Goal: Transaction & Acquisition: Purchase product/service

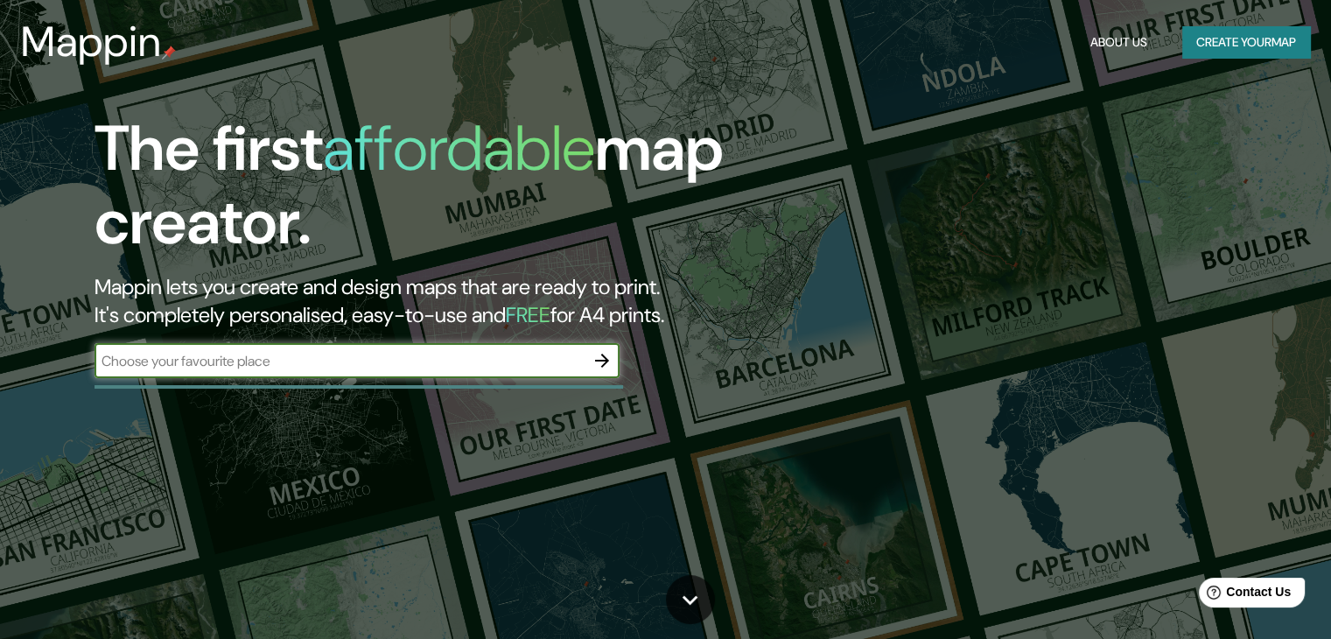
click at [1224, 38] on button "Create your map" at bounding box center [1246, 42] width 128 height 32
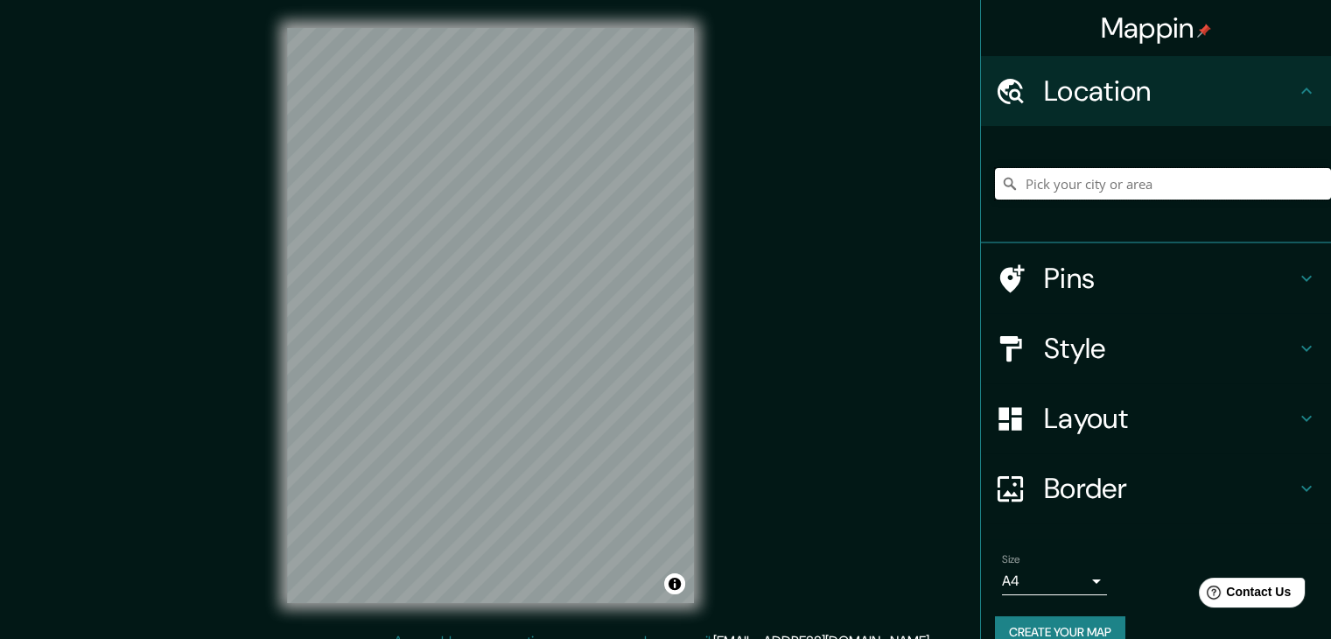
click at [1050, 190] on input "Pick your city or area" at bounding box center [1163, 183] width 336 height 31
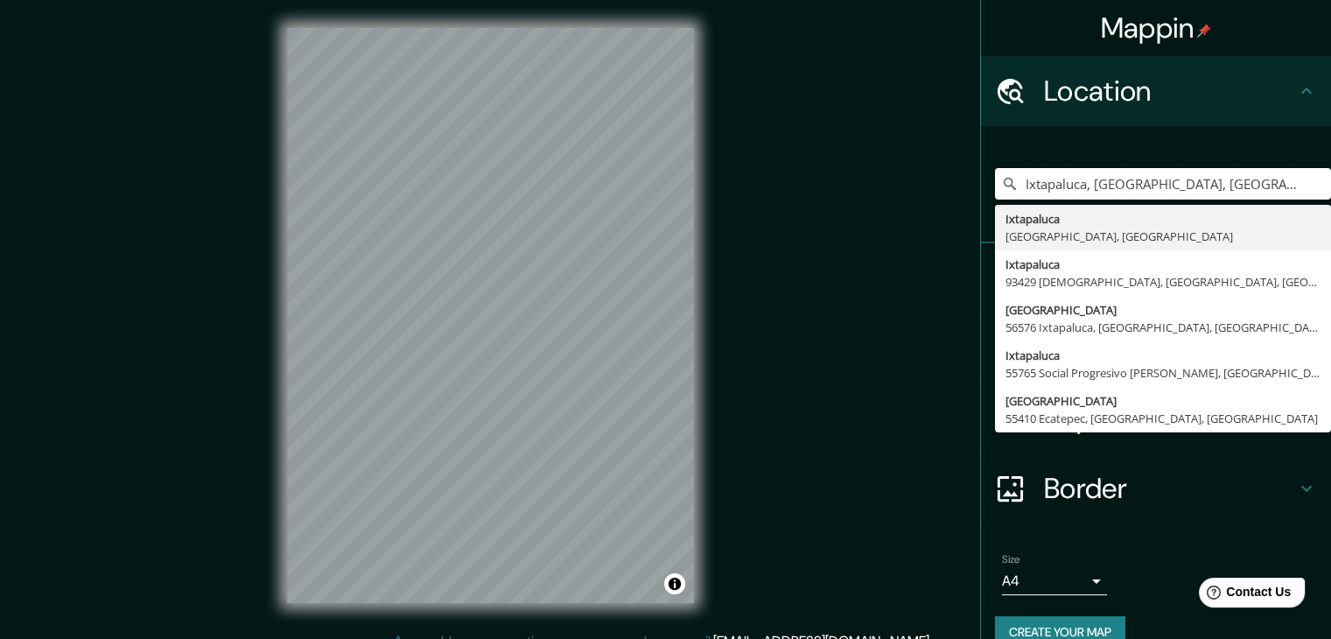
type input "Ixtapaluca, [GEOGRAPHIC_DATA], [GEOGRAPHIC_DATA]"
click at [776, 304] on div "Mappin Location [GEOGRAPHIC_DATA], [GEOGRAPHIC_DATA], [GEOGRAPHIC_DATA] [GEOGRA…" at bounding box center [665, 329] width 1331 height 659
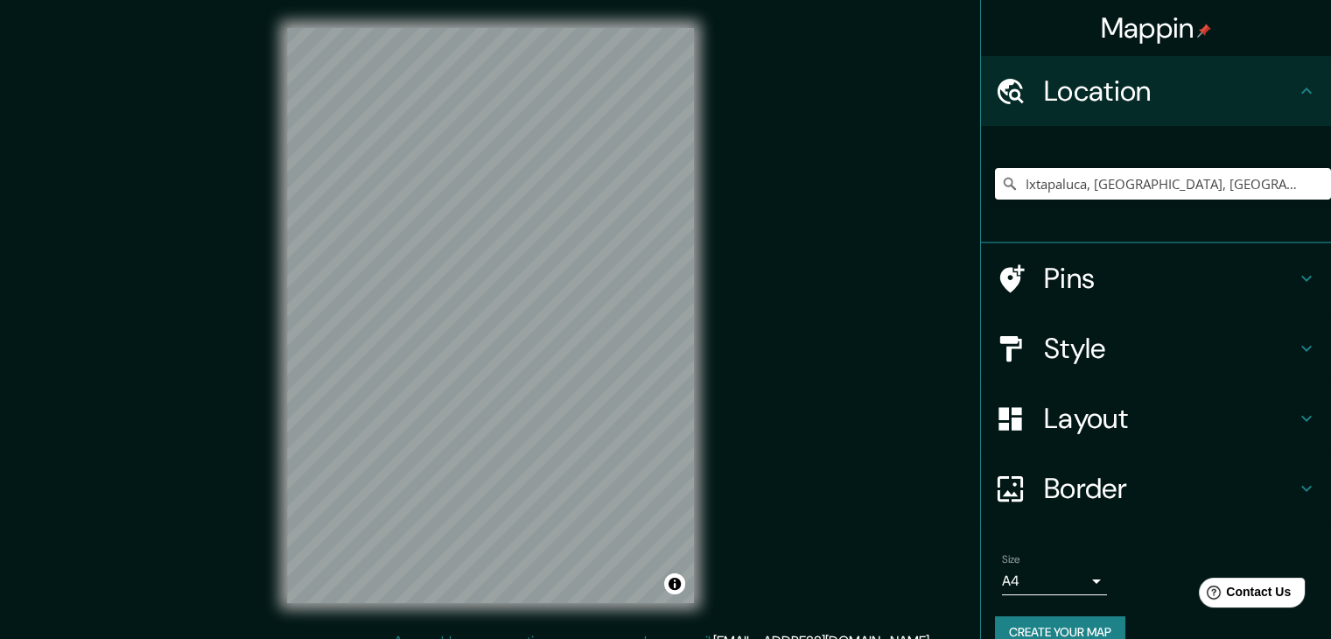
click at [1296, 275] on icon at bounding box center [1306, 278] width 21 height 21
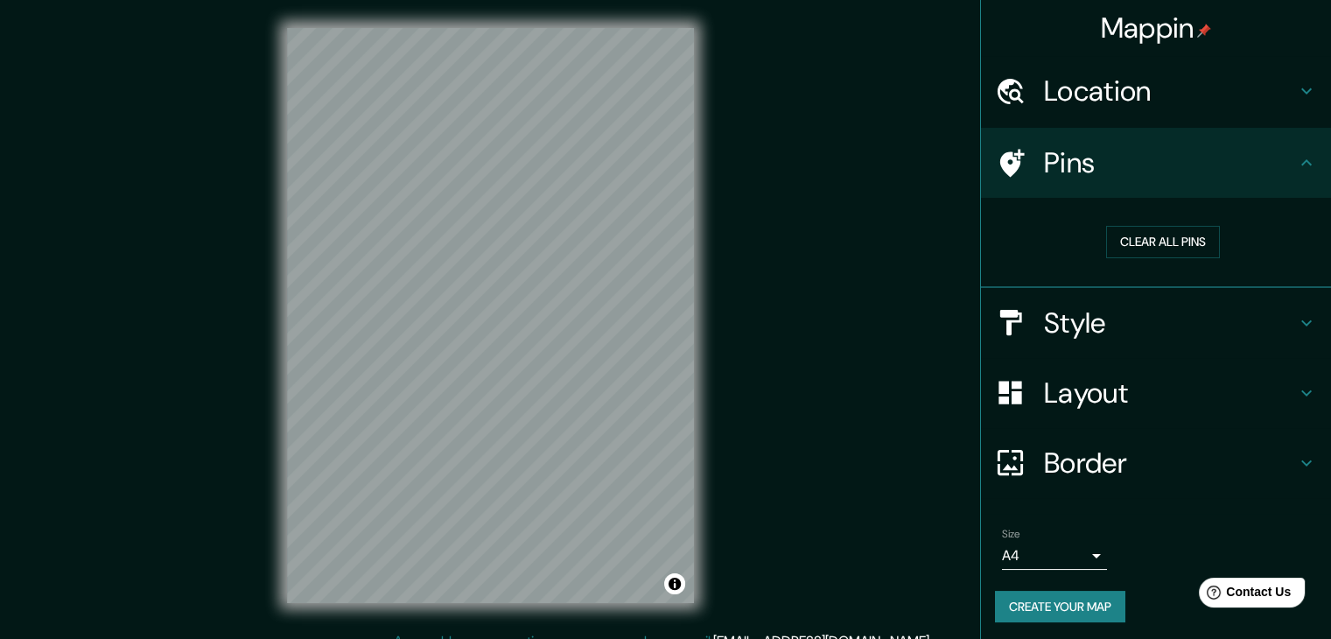
click at [1299, 330] on icon at bounding box center [1306, 322] width 21 height 21
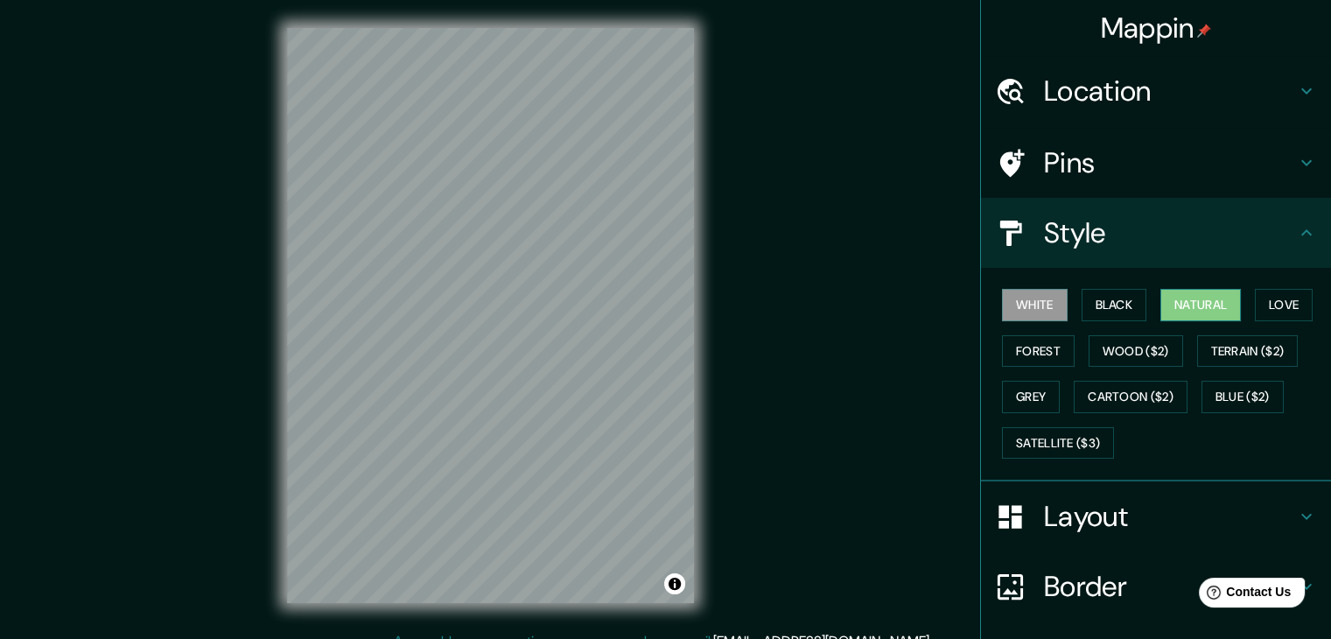
click at [1187, 302] on button "Natural" at bounding box center [1200, 305] width 80 height 32
click at [1269, 302] on button "Love" at bounding box center [1284, 305] width 58 height 32
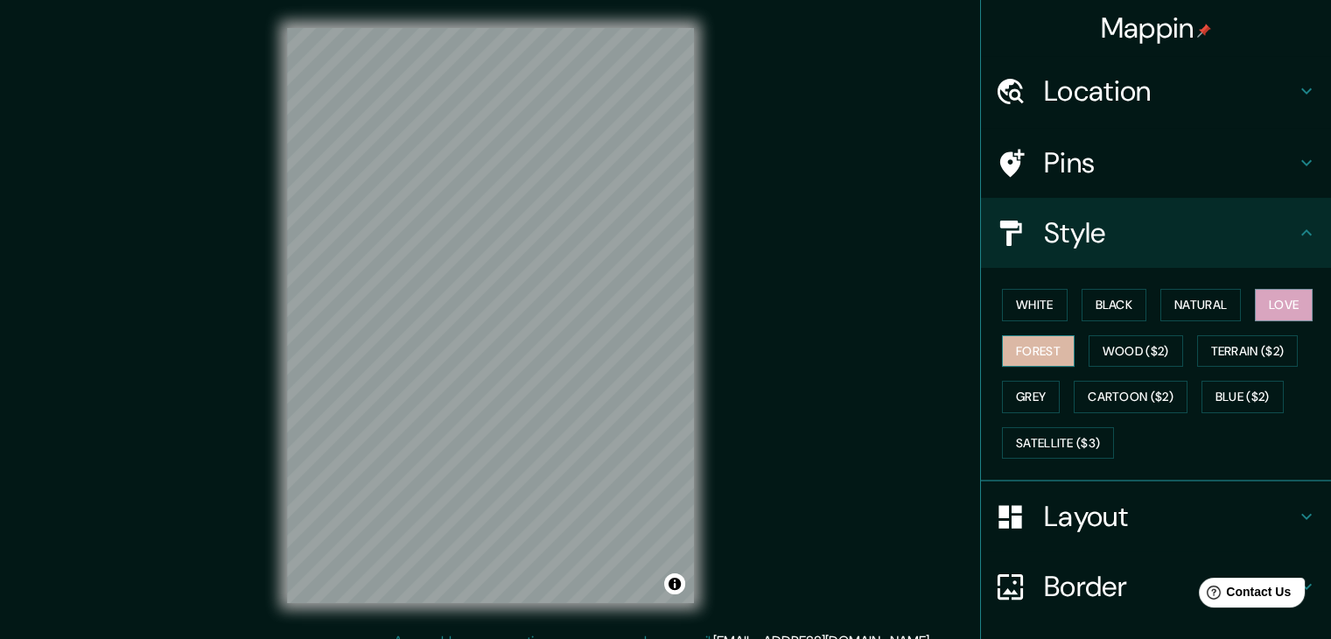
click at [1051, 358] on button "Forest" at bounding box center [1038, 351] width 73 height 32
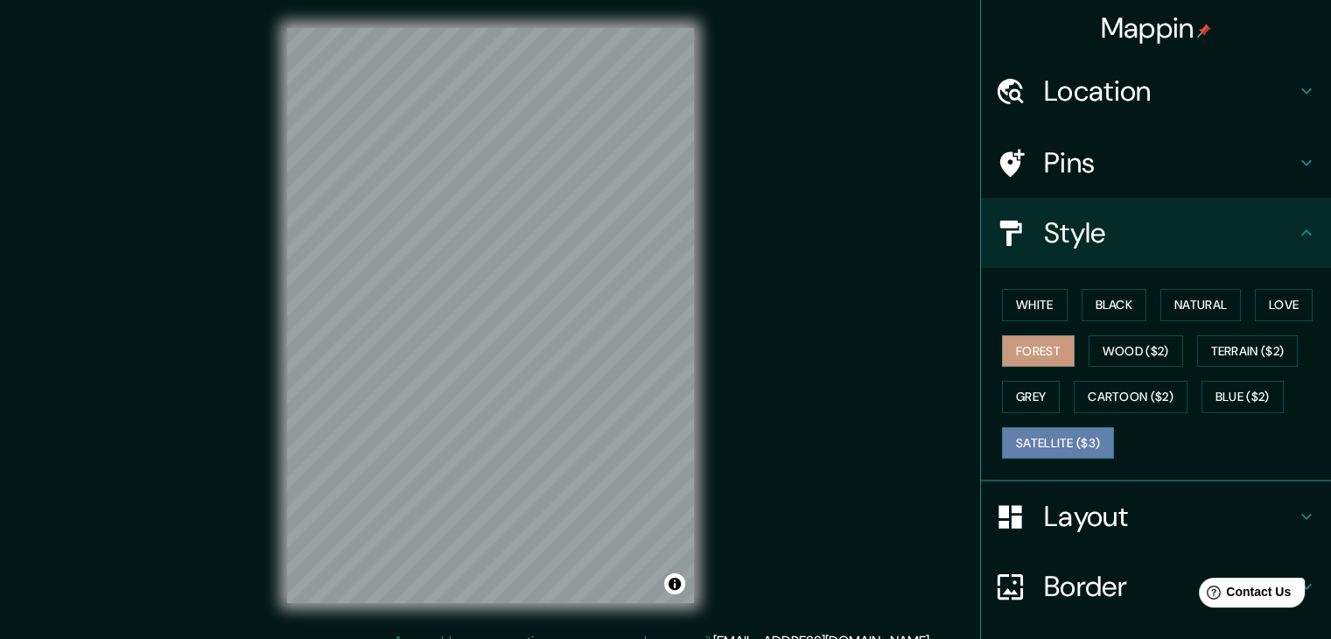
click at [1038, 434] on button "Satellite ($3)" at bounding box center [1058, 443] width 112 height 32
click at [1013, 387] on button "Grey" at bounding box center [1031, 397] width 58 height 32
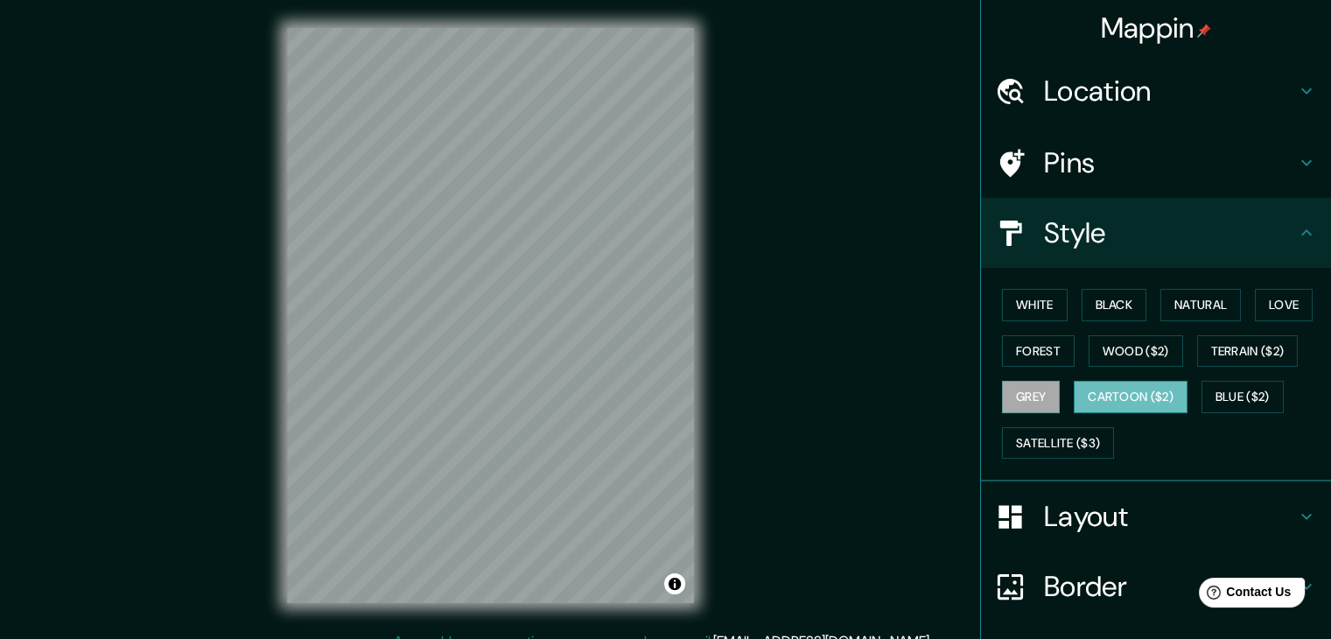
click at [1102, 387] on button "Cartoon ($2)" at bounding box center [1130, 397] width 114 height 32
click at [1234, 387] on button "Blue ($2)" at bounding box center [1242, 397] width 82 height 32
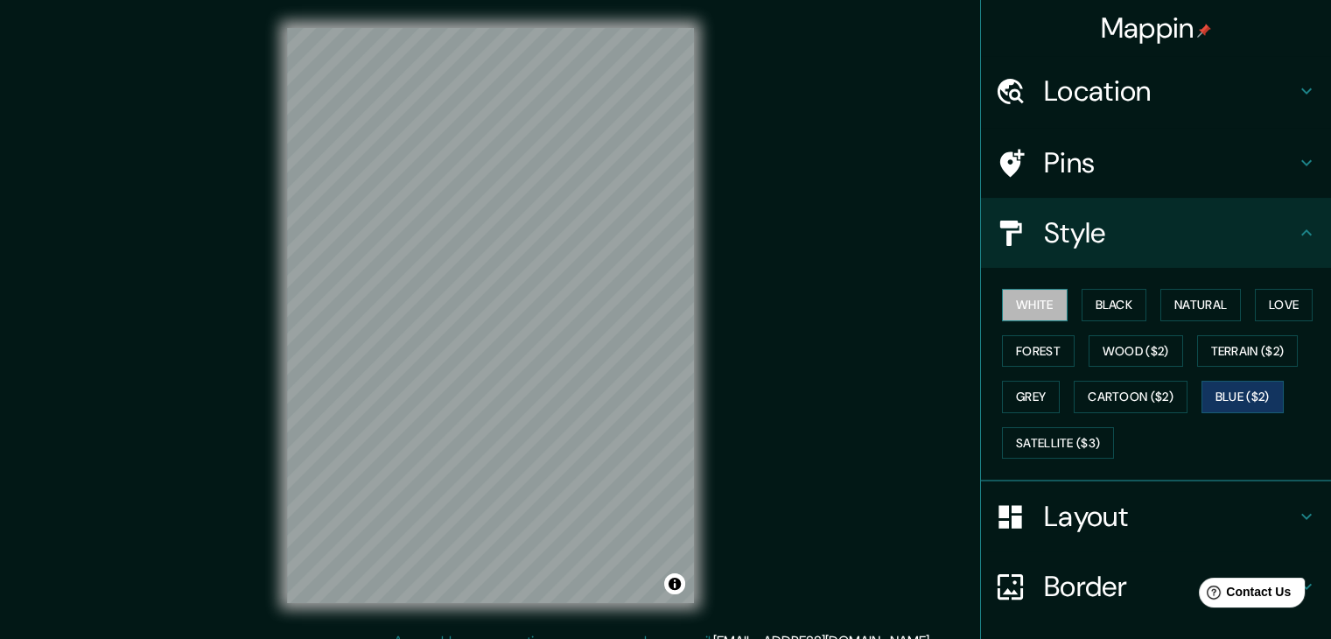
click at [1049, 309] on button "White" at bounding box center [1035, 305] width 66 height 32
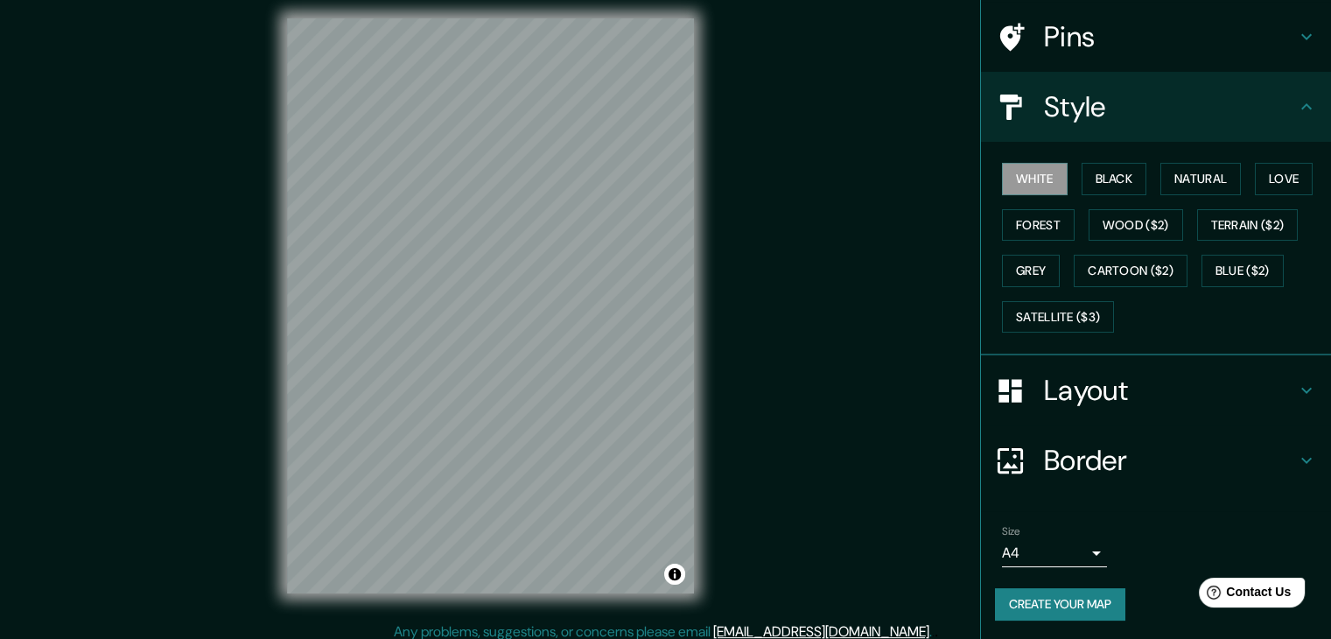
scroll to position [20, 0]
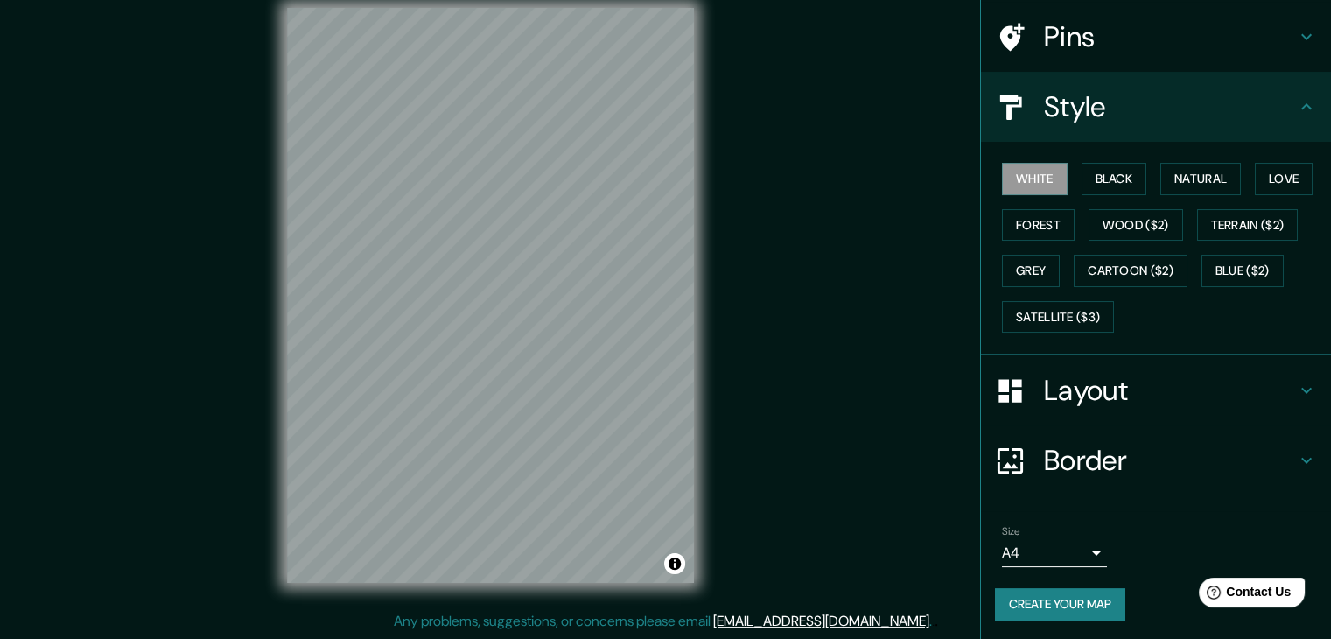
click at [1177, 389] on h4 "Layout" at bounding box center [1170, 390] width 252 height 35
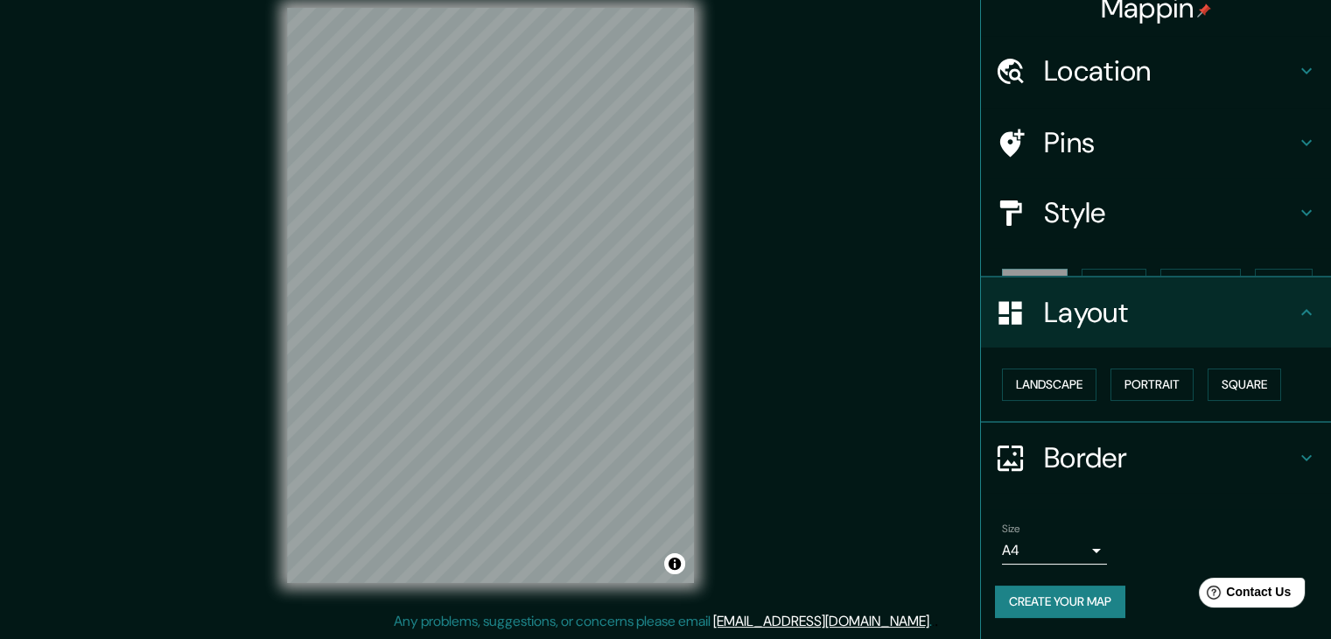
scroll to position [0, 0]
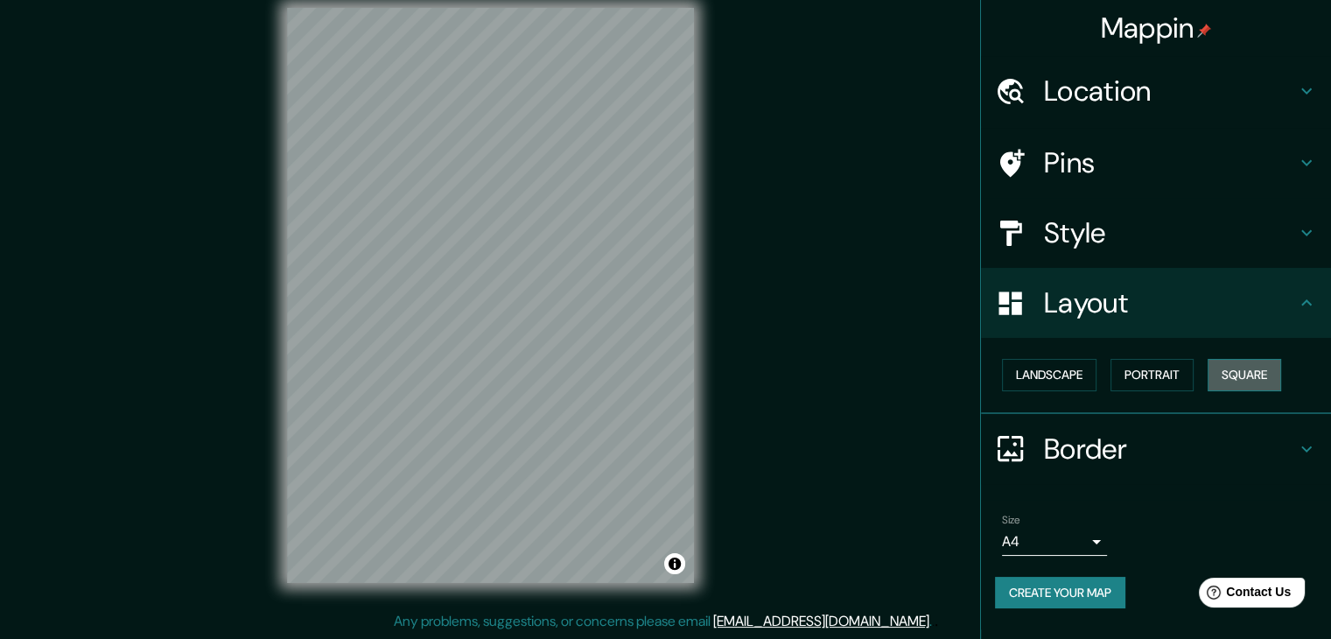
click at [1253, 372] on button "Square" at bounding box center [1243, 375] width 73 height 32
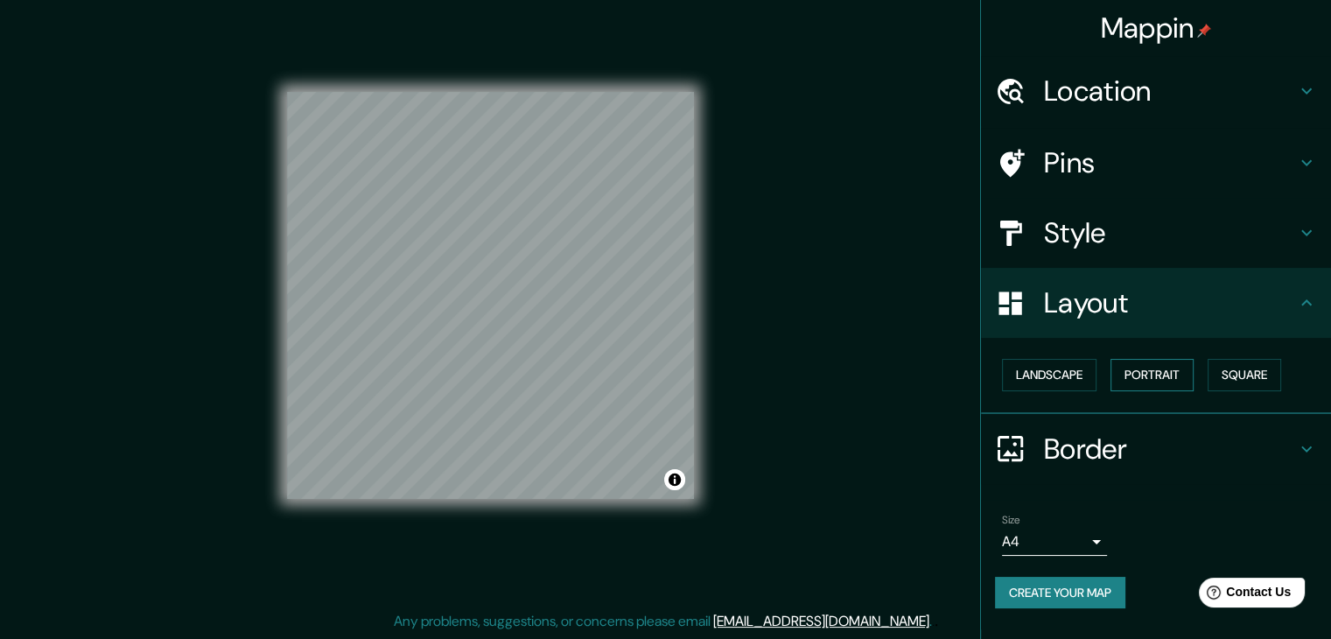
click at [1178, 373] on button "Portrait" at bounding box center [1151, 375] width 83 height 32
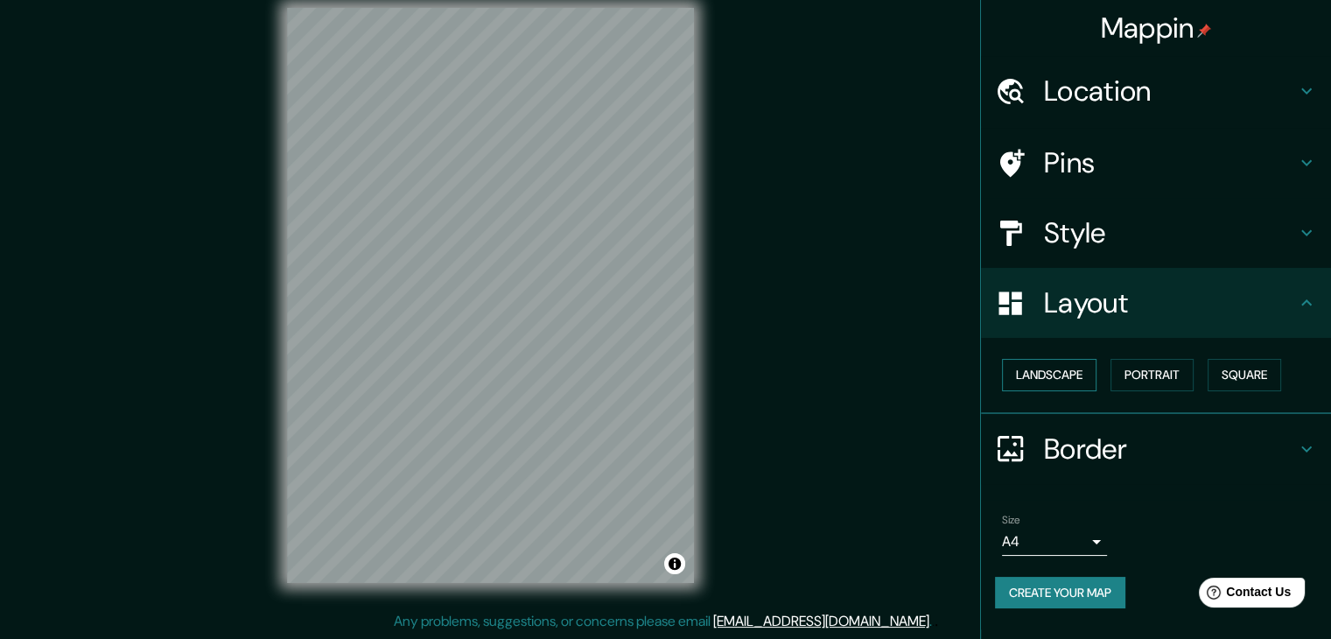
click at [1039, 375] on button "Landscape" at bounding box center [1049, 375] width 94 height 32
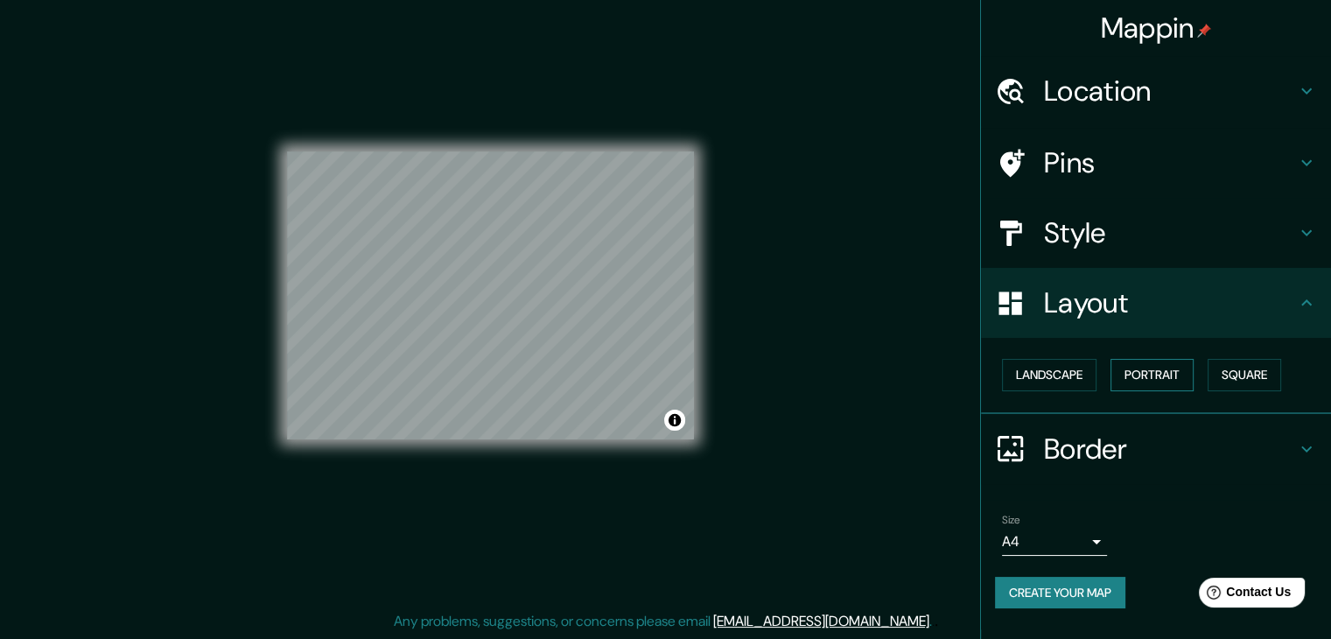
click at [1184, 374] on button "Portrait" at bounding box center [1151, 375] width 83 height 32
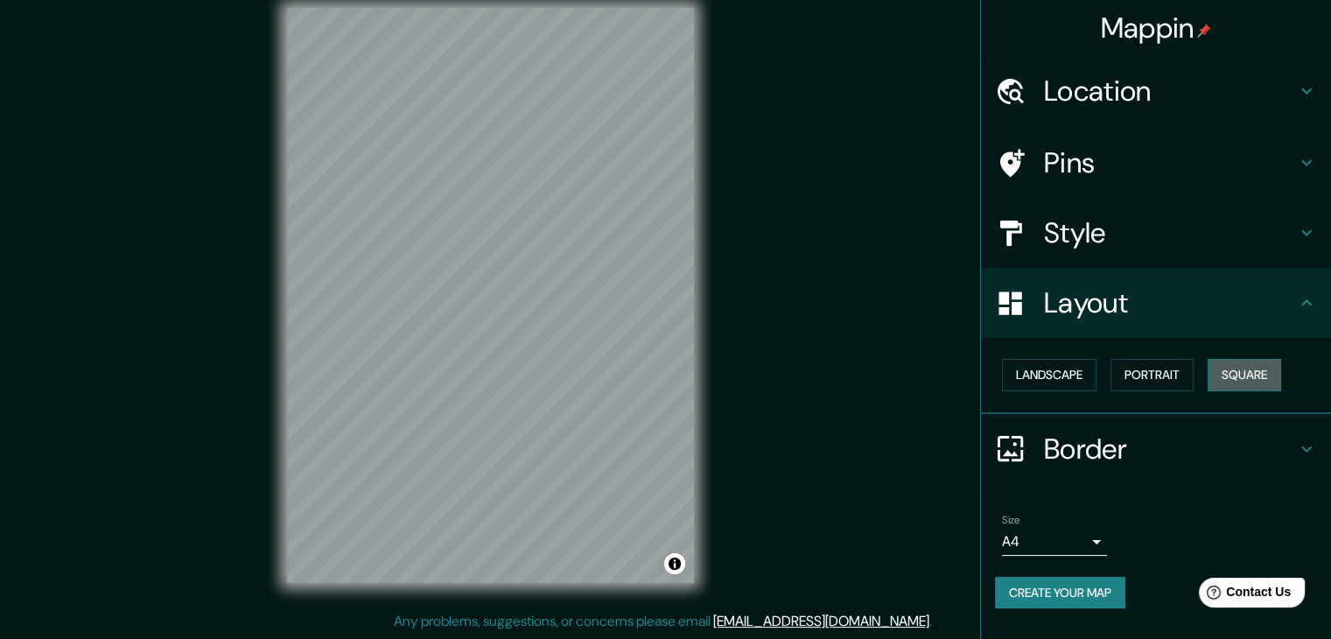
click at [1247, 370] on button "Square" at bounding box center [1243, 375] width 73 height 32
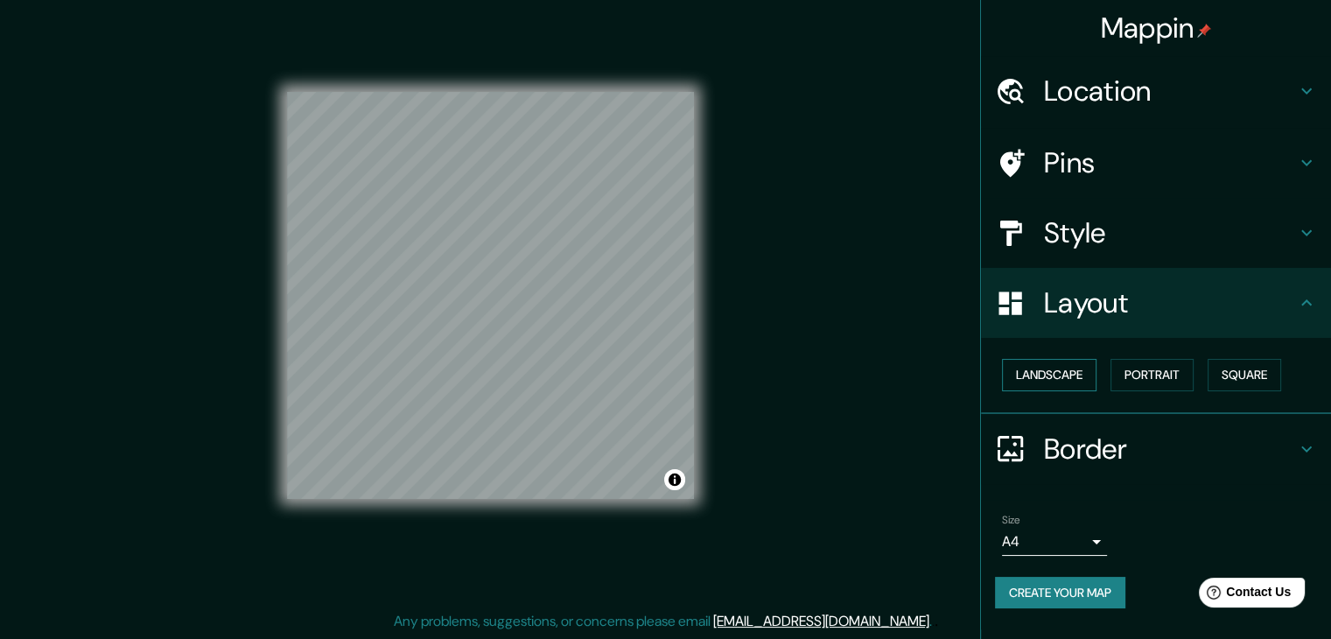
click at [1050, 379] on button "Landscape" at bounding box center [1049, 375] width 94 height 32
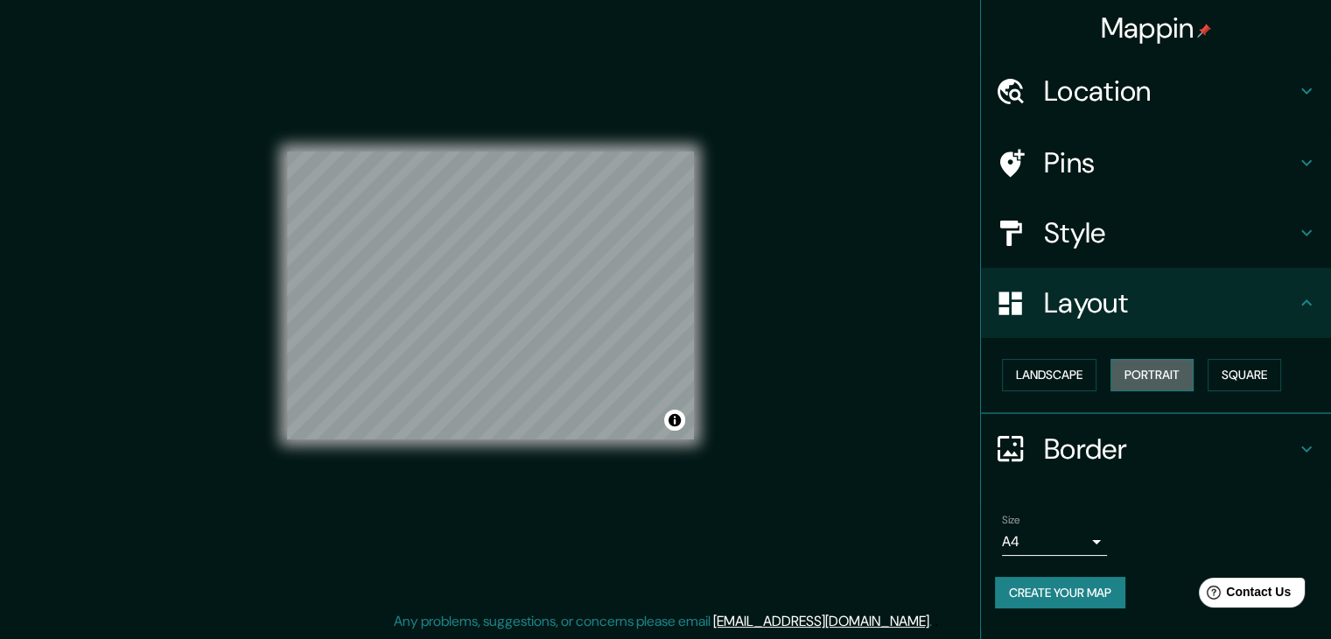
click at [1171, 365] on button "Portrait" at bounding box center [1151, 375] width 83 height 32
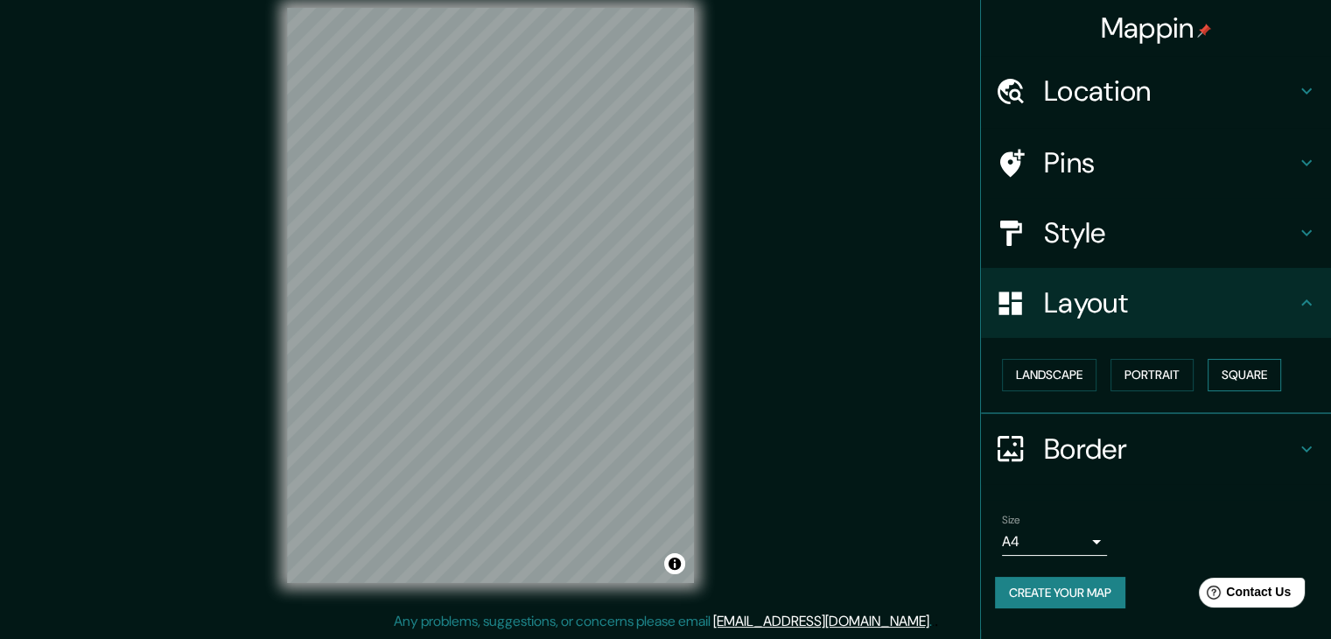
click at [1256, 364] on button "Square" at bounding box center [1243, 375] width 73 height 32
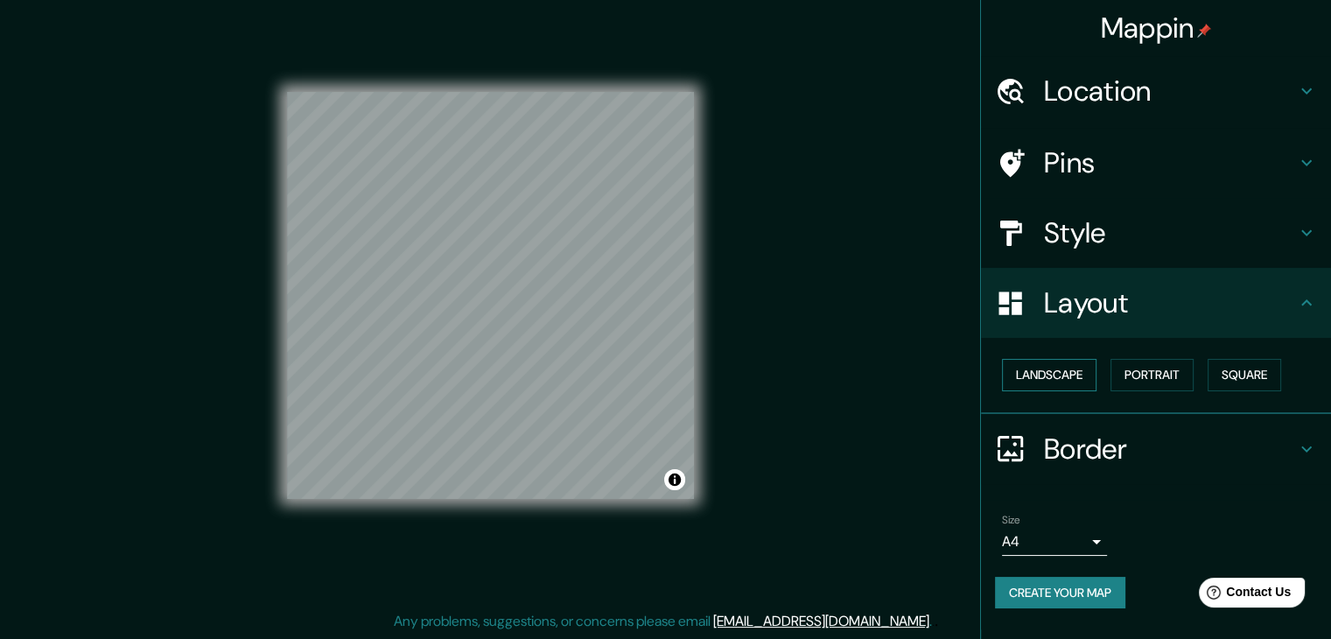
click at [1070, 374] on button "Landscape" at bounding box center [1049, 375] width 94 height 32
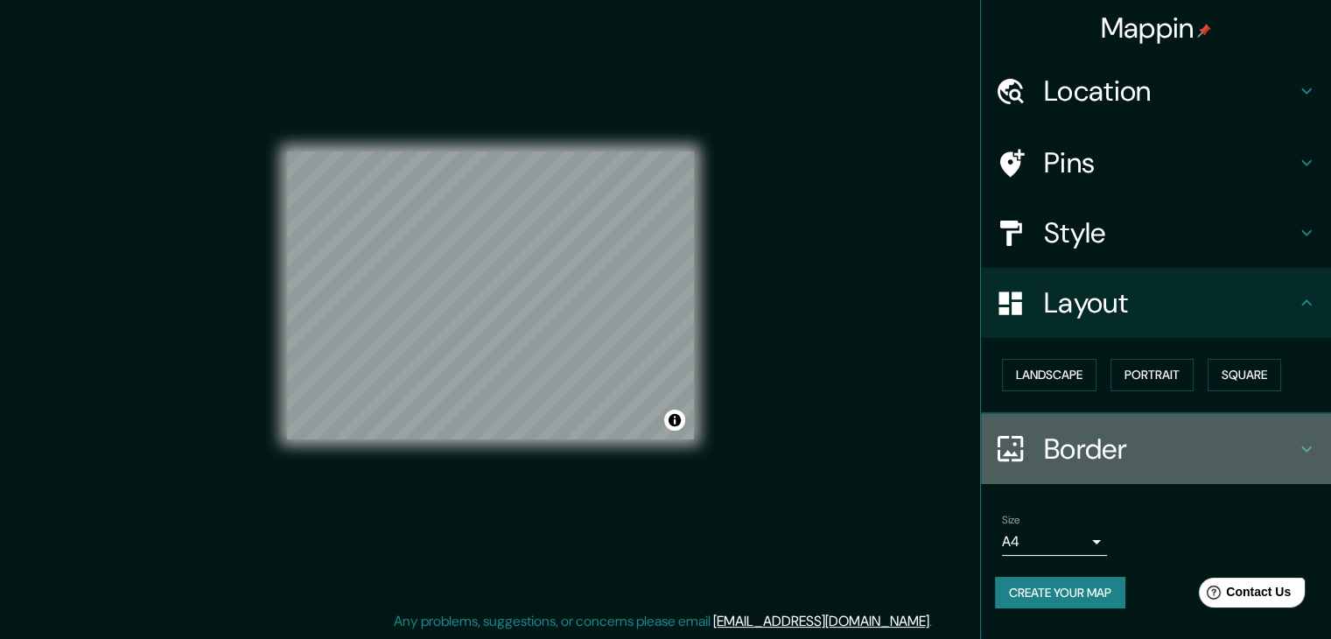
click at [1071, 438] on h4 "Border" at bounding box center [1170, 448] width 252 height 35
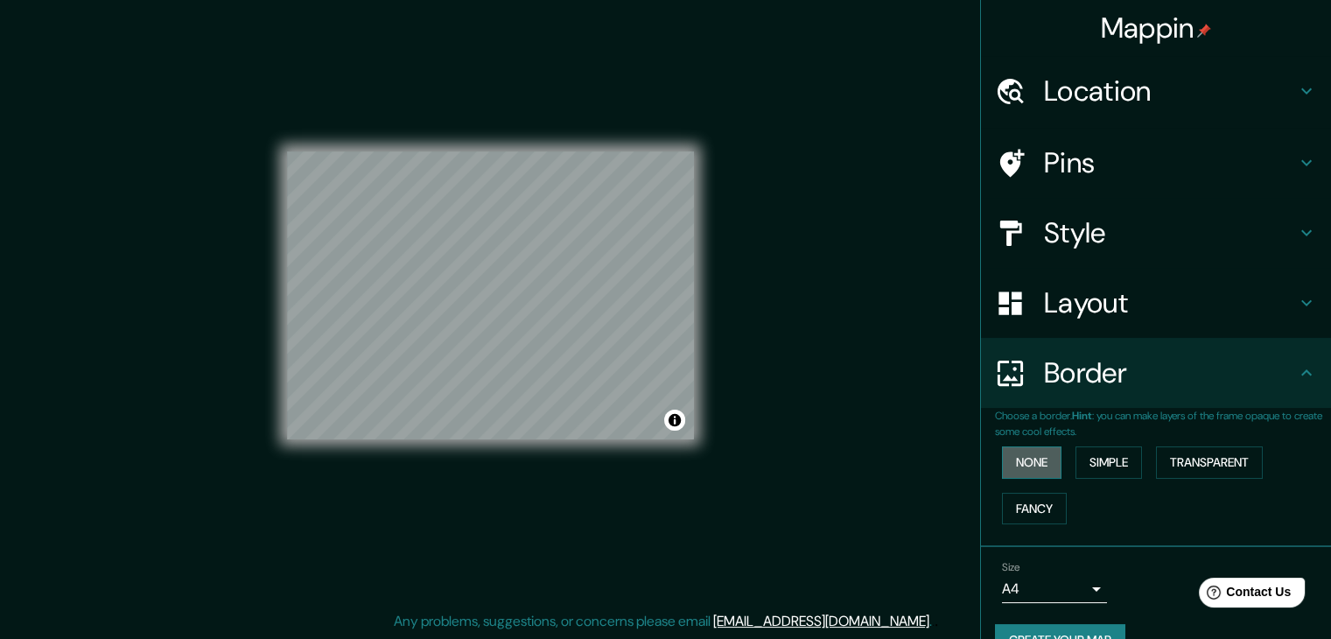
click at [1022, 463] on button "None" at bounding box center [1031, 462] width 59 height 32
click at [1132, 460] on button "Simple" at bounding box center [1108, 462] width 66 height 32
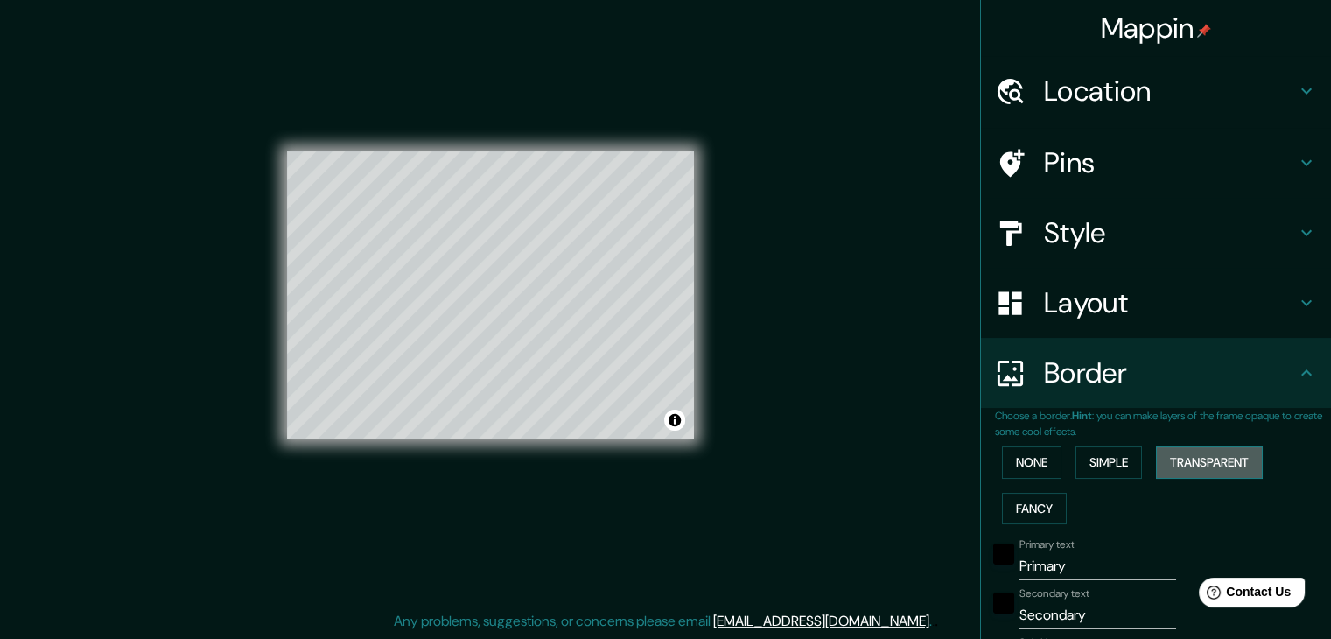
click at [1217, 452] on button "Transparent" at bounding box center [1209, 462] width 107 height 32
drag, startPoint x: 1025, startPoint y: 494, endPoint x: 1016, endPoint y: 514, distance: 21.5
click at [1016, 514] on button "Fancy" at bounding box center [1034, 509] width 65 height 32
click at [1020, 467] on button "None" at bounding box center [1031, 462] width 59 height 32
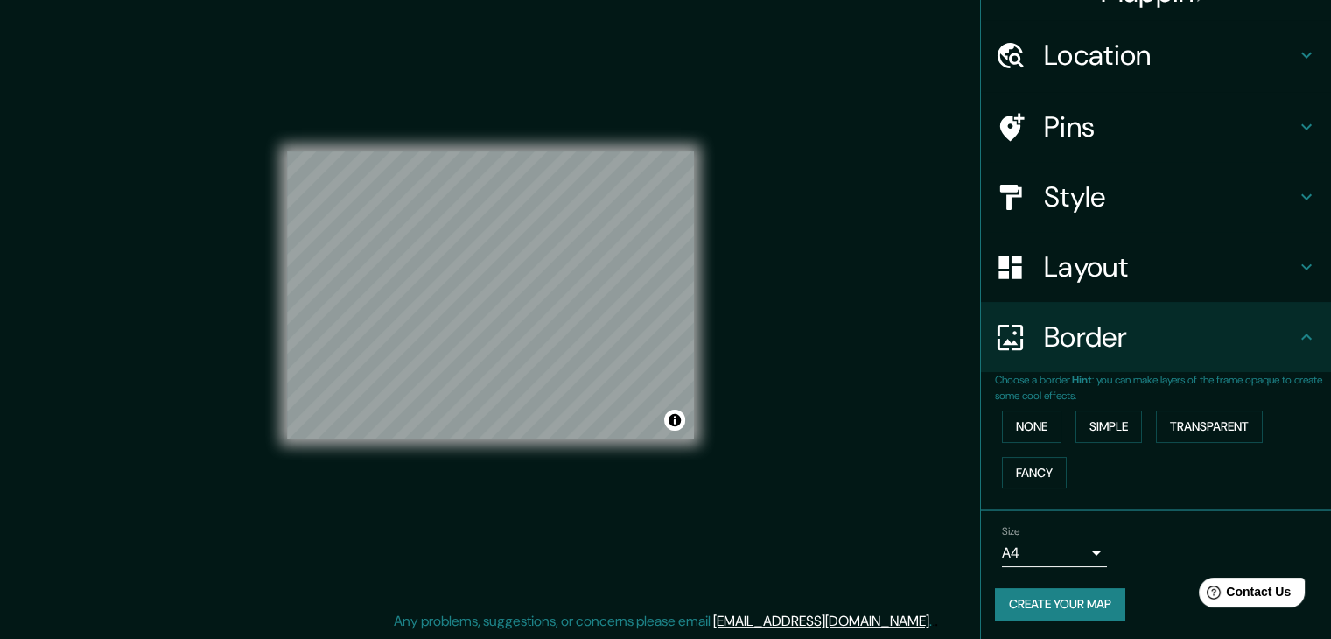
scroll to position [37, 0]
click at [1059, 548] on body "Mappin Location [GEOGRAPHIC_DATA], [GEOGRAPHIC_DATA], [GEOGRAPHIC_DATA] [GEOGRA…" at bounding box center [665, 299] width 1331 height 639
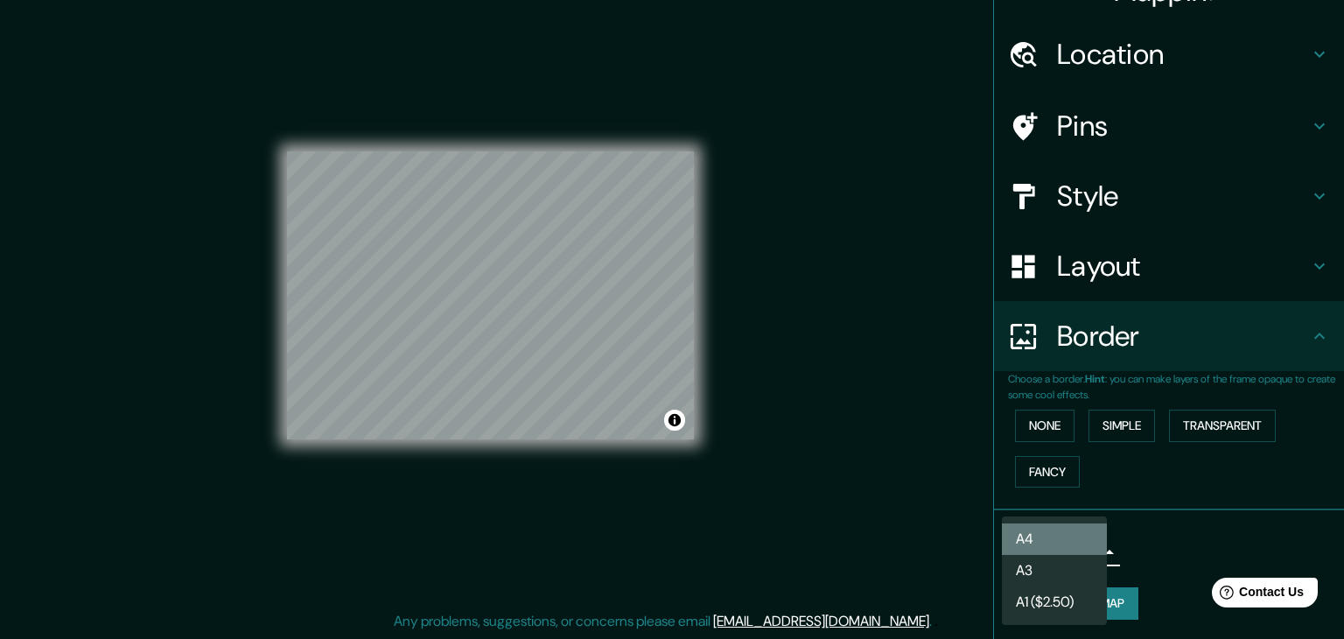
click at [1057, 544] on li "A4" at bounding box center [1054, 538] width 105 height 31
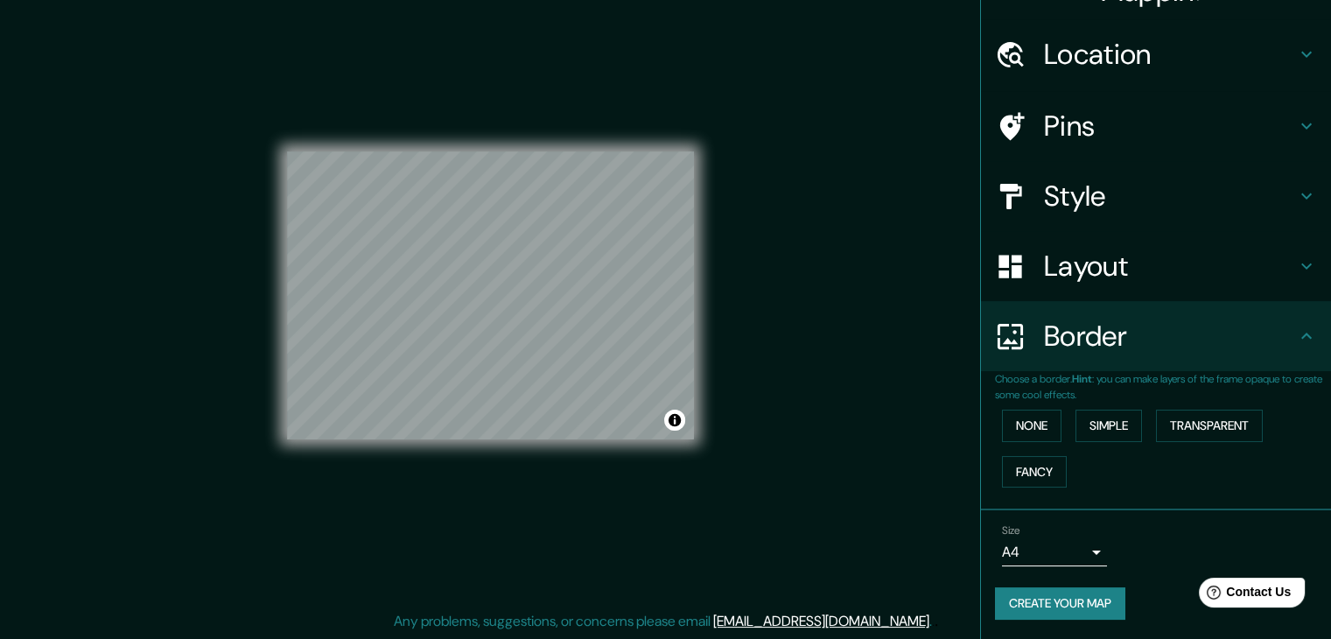
click at [1106, 552] on div "Size A4 single" at bounding box center [1156, 545] width 322 height 56
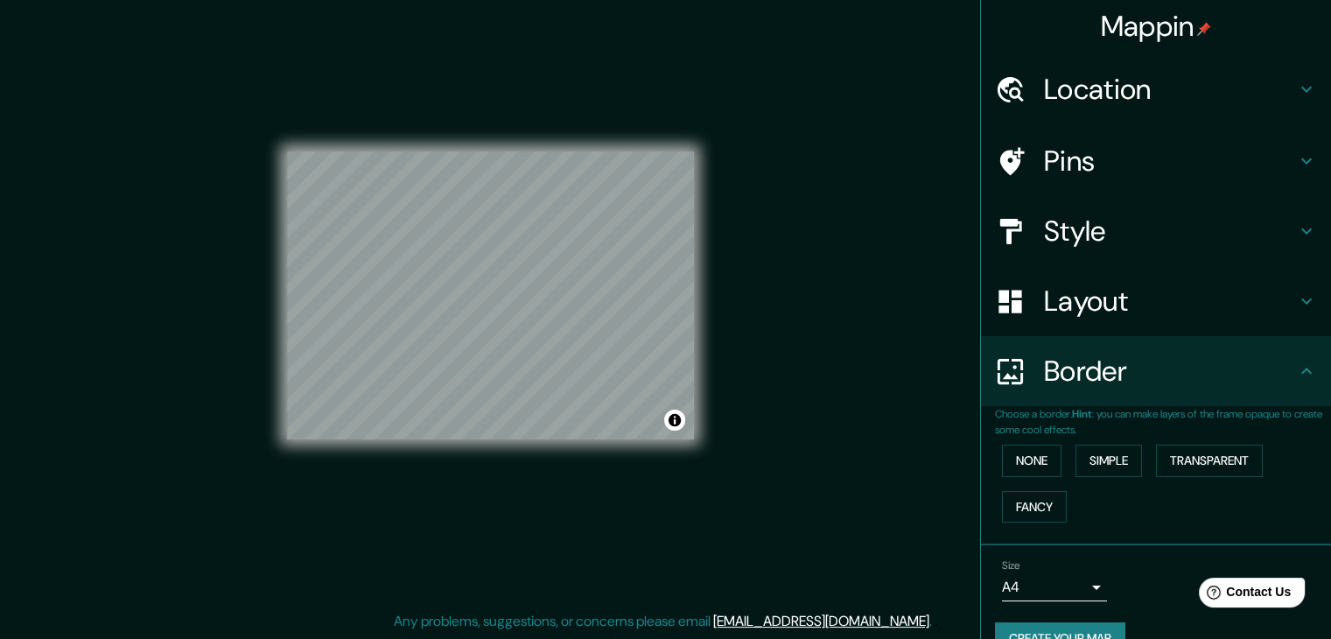
scroll to position [0, 0]
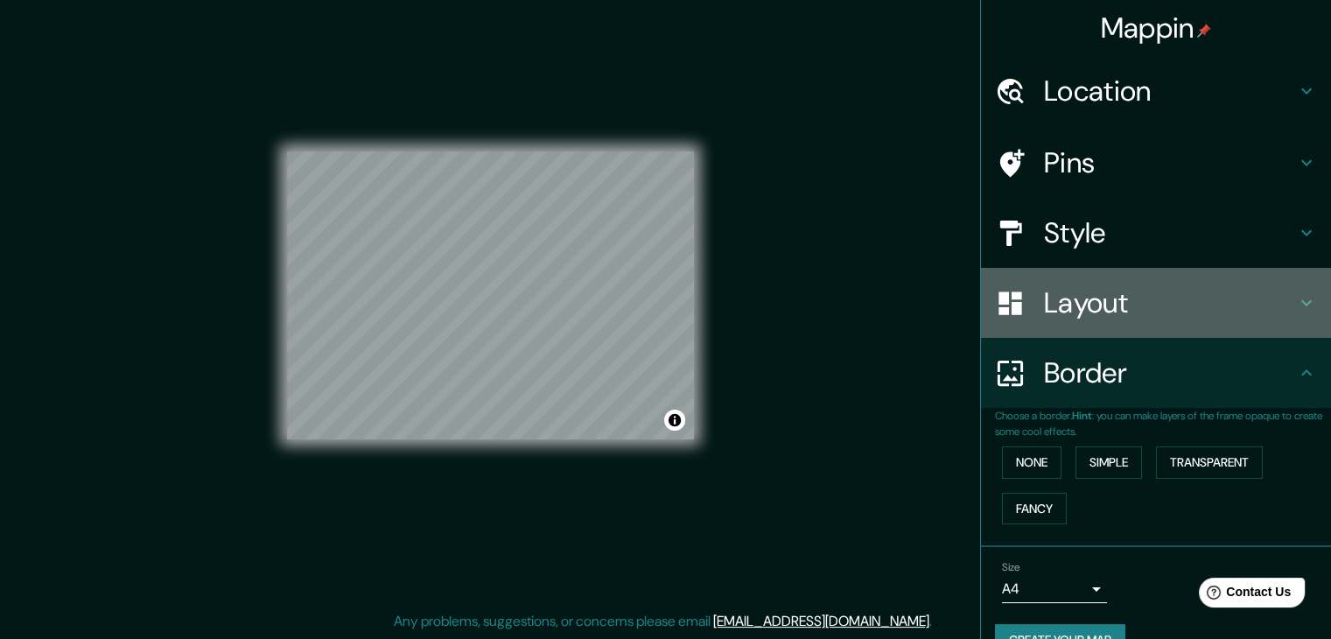
click at [1166, 298] on h4 "Layout" at bounding box center [1170, 302] width 252 height 35
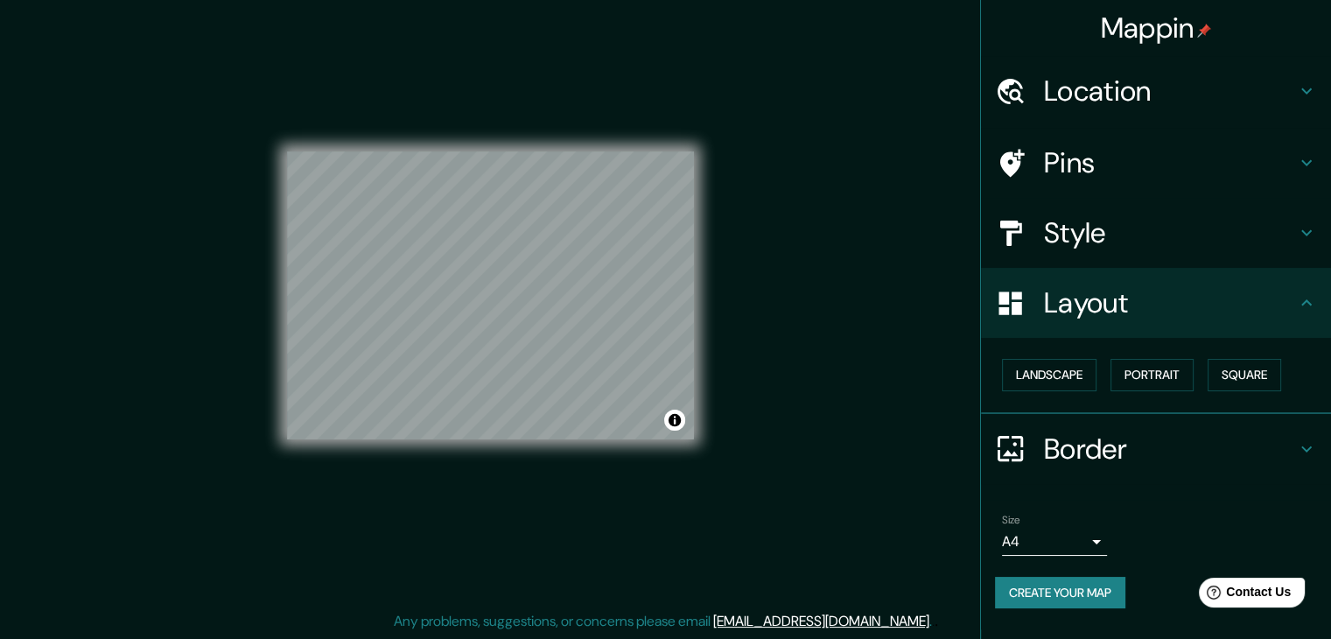
click at [700, 351] on div "© Mapbox © OpenStreetMap Improve this map" at bounding box center [490, 295] width 463 height 631
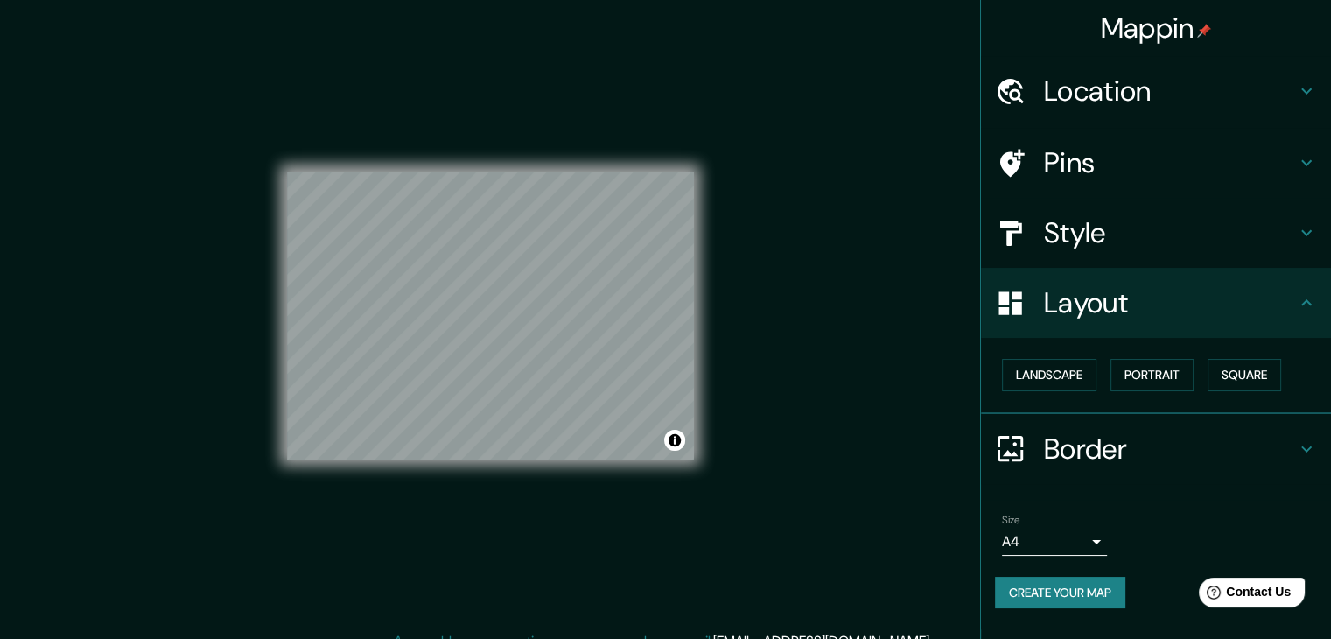
click at [742, 379] on div "Mappin Location [GEOGRAPHIC_DATA], [GEOGRAPHIC_DATA], [GEOGRAPHIC_DATA] [GEOGRA…" at bounding box center [665, 329] width 1331 height 659
click at [748, 522] on div "Mappin Location [GEOGRAPHIC_DATA], [GEOGRAPHIC_DATA], [GEOGRAPHIC_DATA] [GEOGRA…" at bounding box center [665, 329] width 1331 height 659
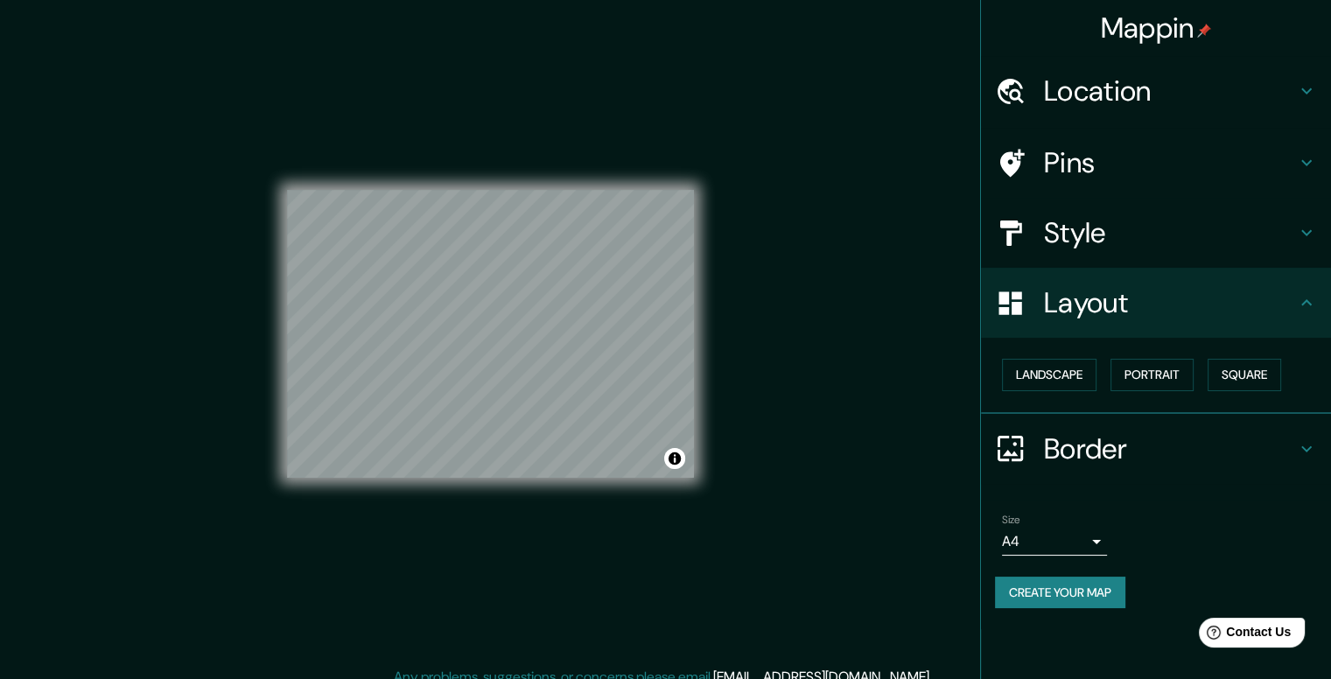
click at [845, 430] on div "Mappin Location [GEOGRAPHIC_DATA], [GEOGRAPHIC_DATA], [GEOGRAPHIC_DATA] [GEOGRA…" at bounding box center [665, 347] width 1331 height 695
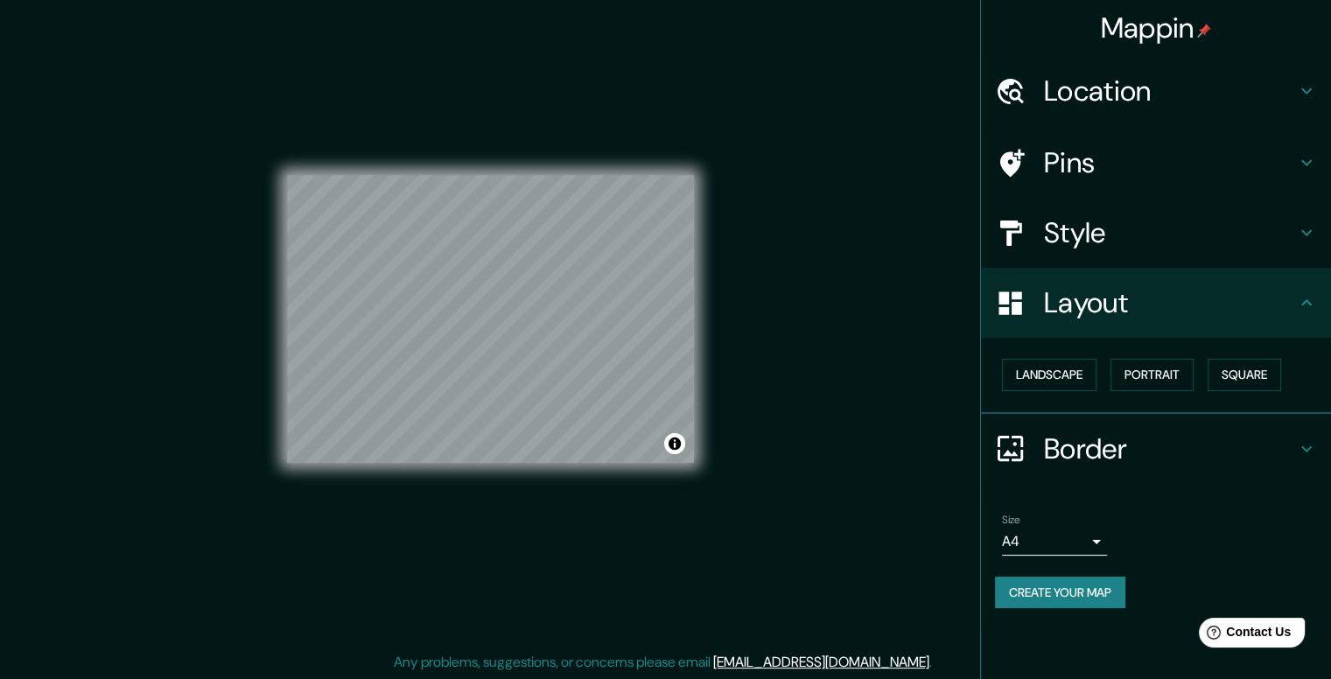
scroll to position [16, 0]
click at [793, 354] on div "Mappin Location [GEOGRAPHIC_DATA], [GEOGRAPHIC_DATA], [GEOGRAPHIC_DATA] [GEOGRA…" at bounding box center [665, 331] width 1331 height 695
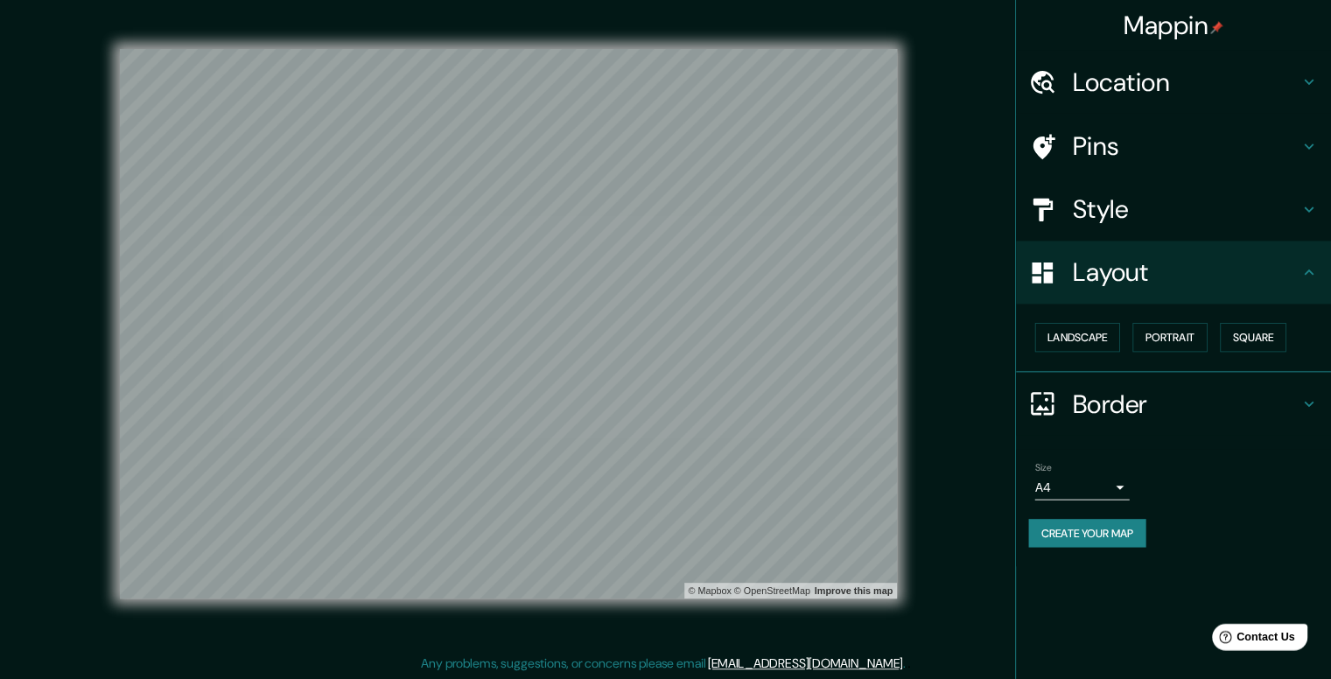
scroll to position [8, 0]
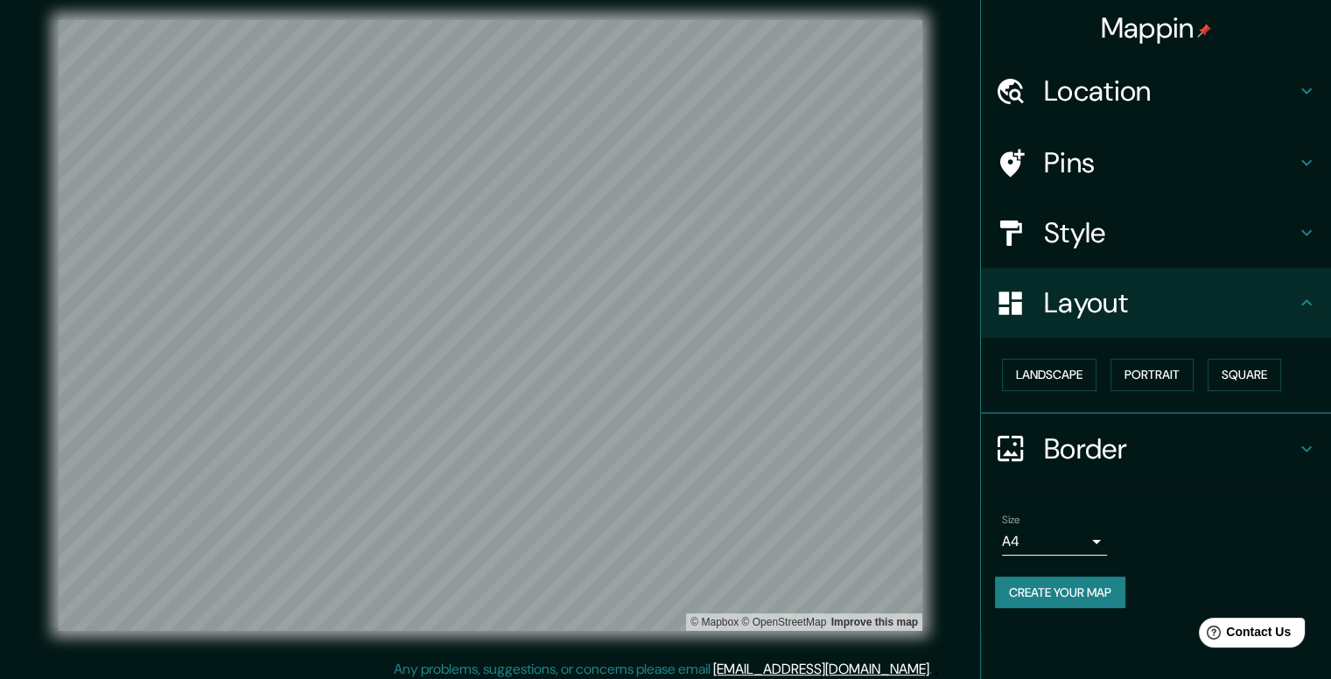
click at [1190, 218] on h4 "Style" at bounding box center [1170, 232] width 252 height 35
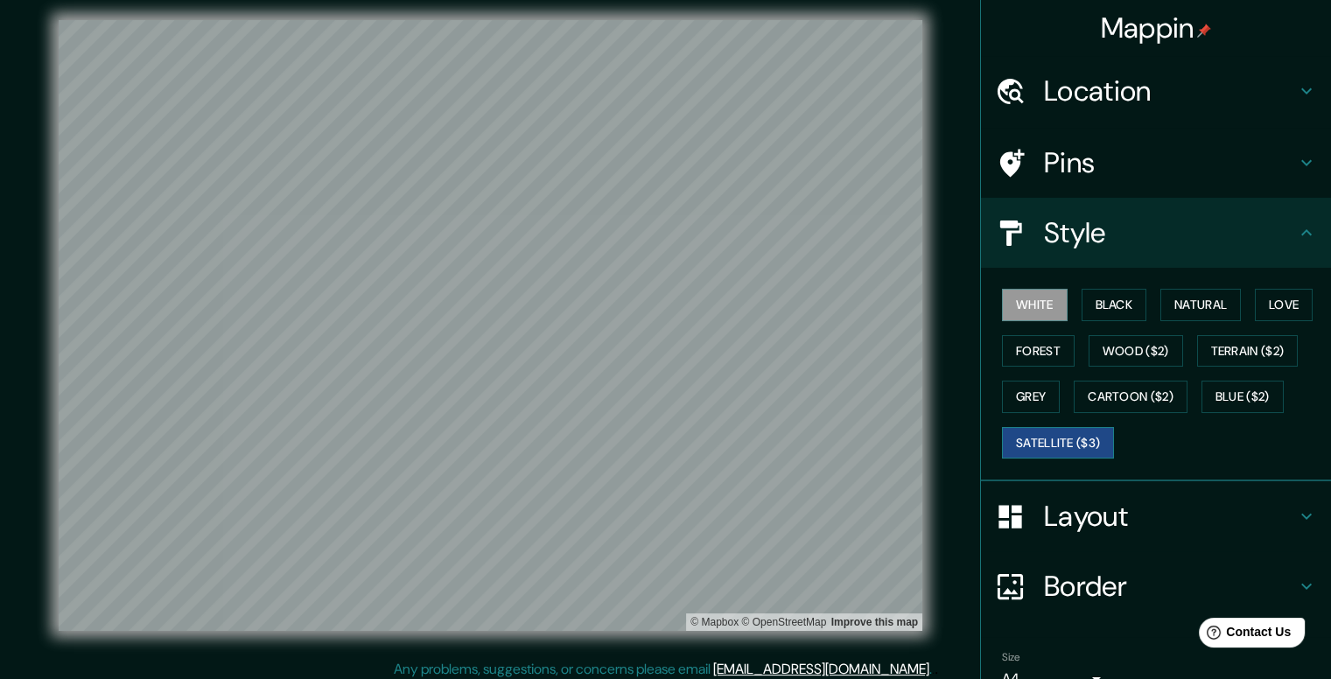
click at [1044, 434] on button "Satellite ($3)" at bounding box center [1058, 443] width 112 height 32
